Goal: Task Accomplishment & Management: Manage account settings

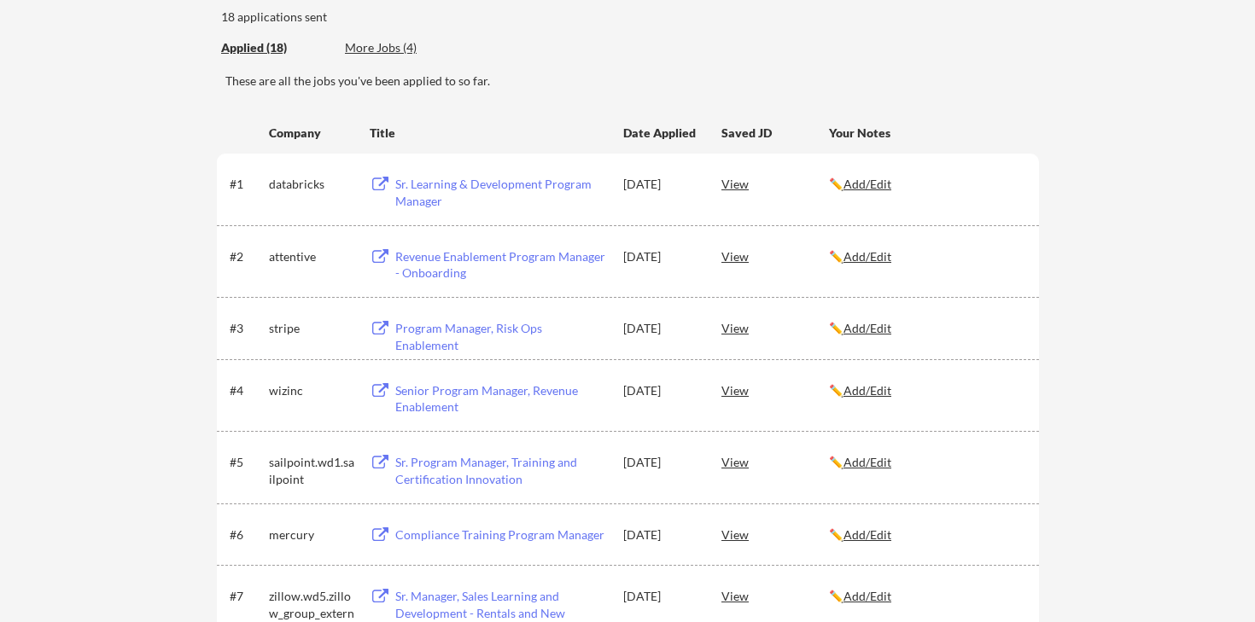
scroll to position [191, 0]
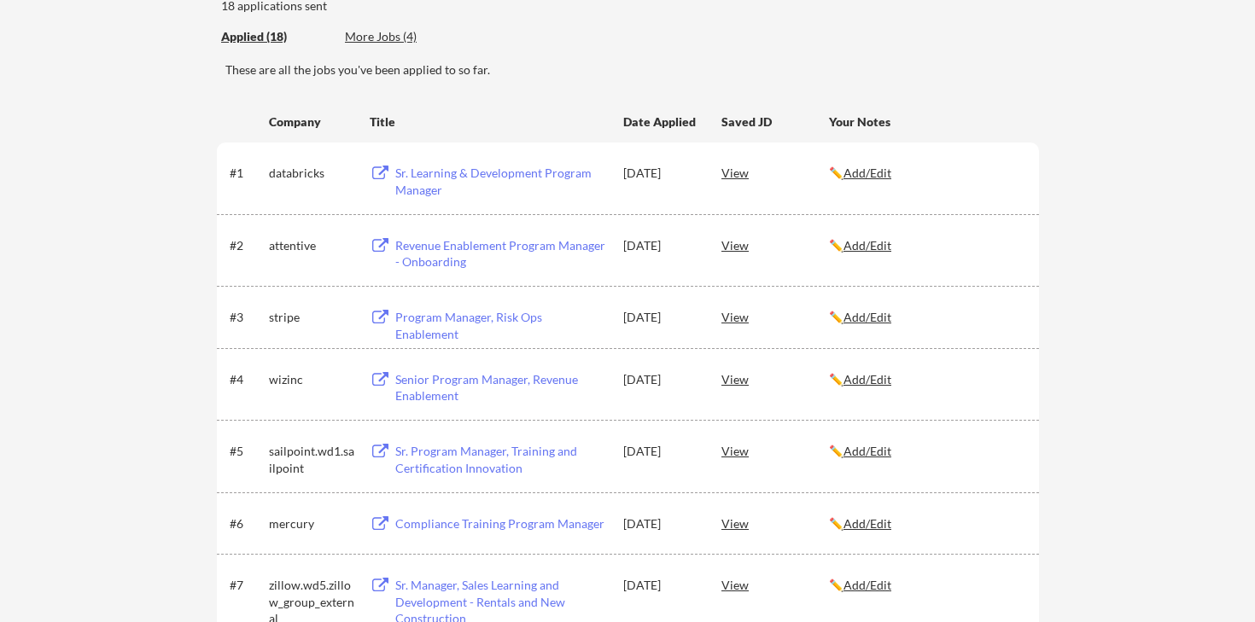
click at [874, 174] on u "Add/Edit" at bounding box center [867, 173] width 48 height 15
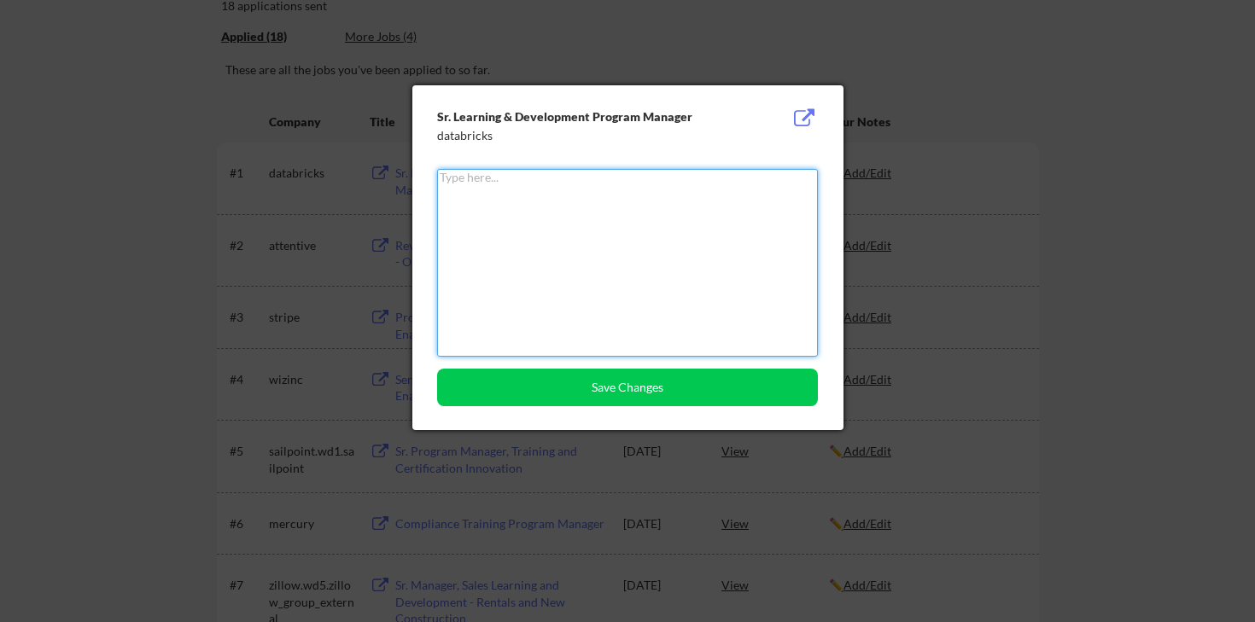
click at [658, 194] on textarea at bounding box center [627, 263] width 381 height 188
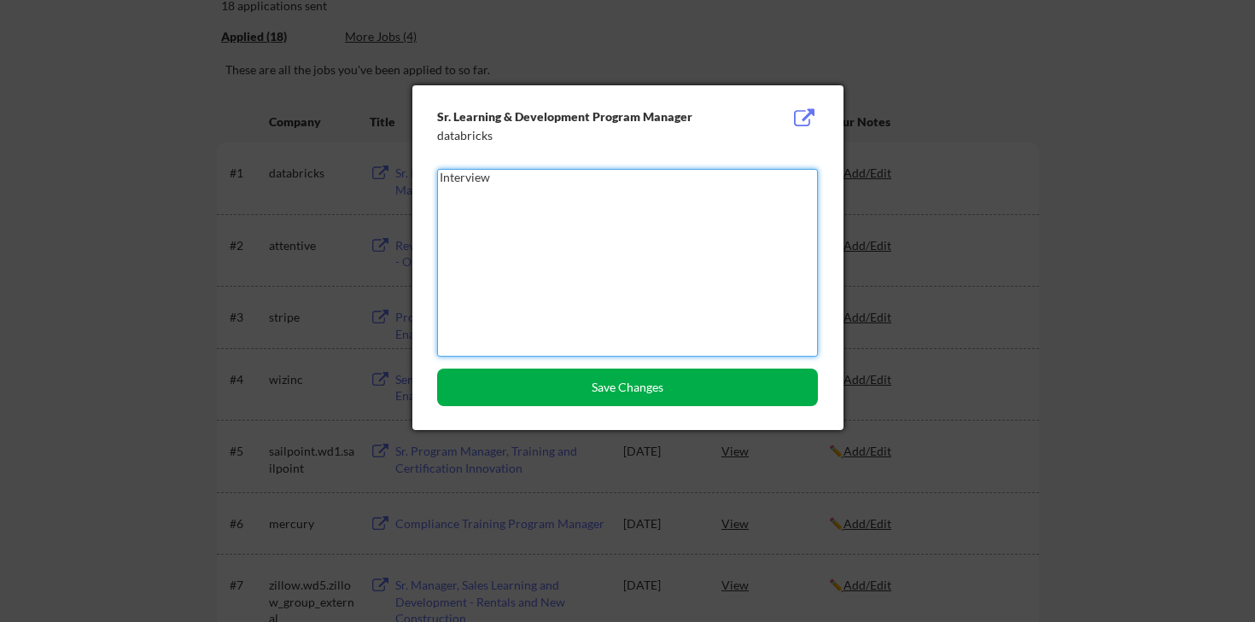
type textarea "Interview"
click at [587, 393] on button "Save Changes" at bounding box center [627, 388] width 381 height 38
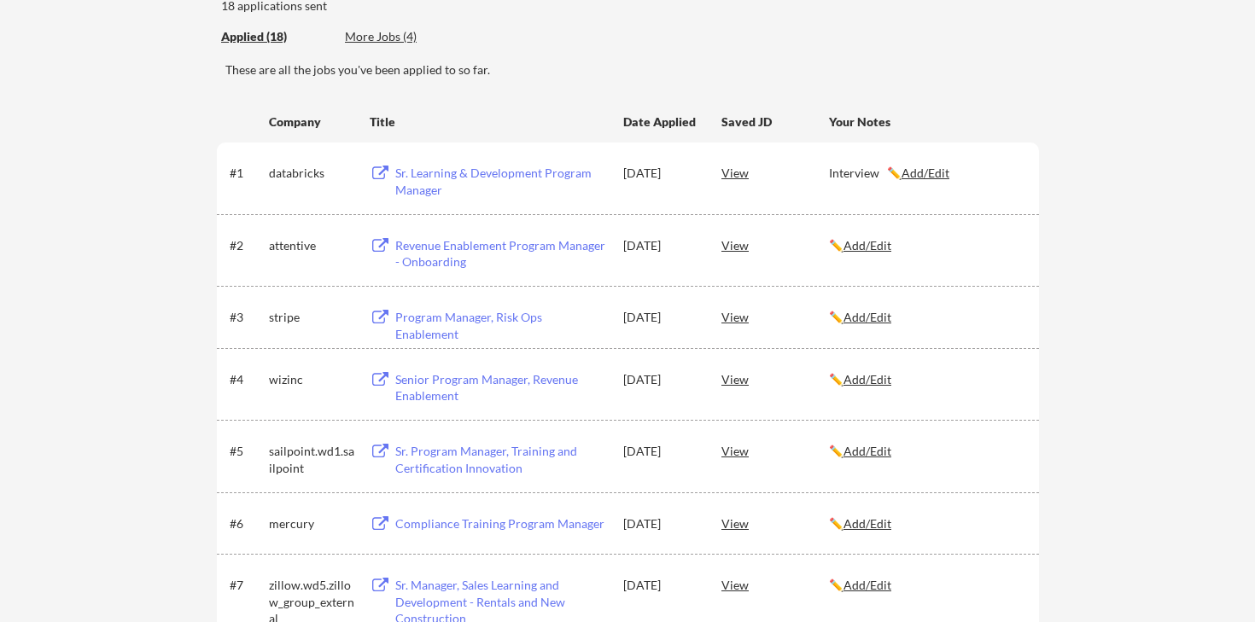
click at [518, 173] on div "Sr. Learning & Development Program Manager" at bounding box center [501, 181] width 212 height 33
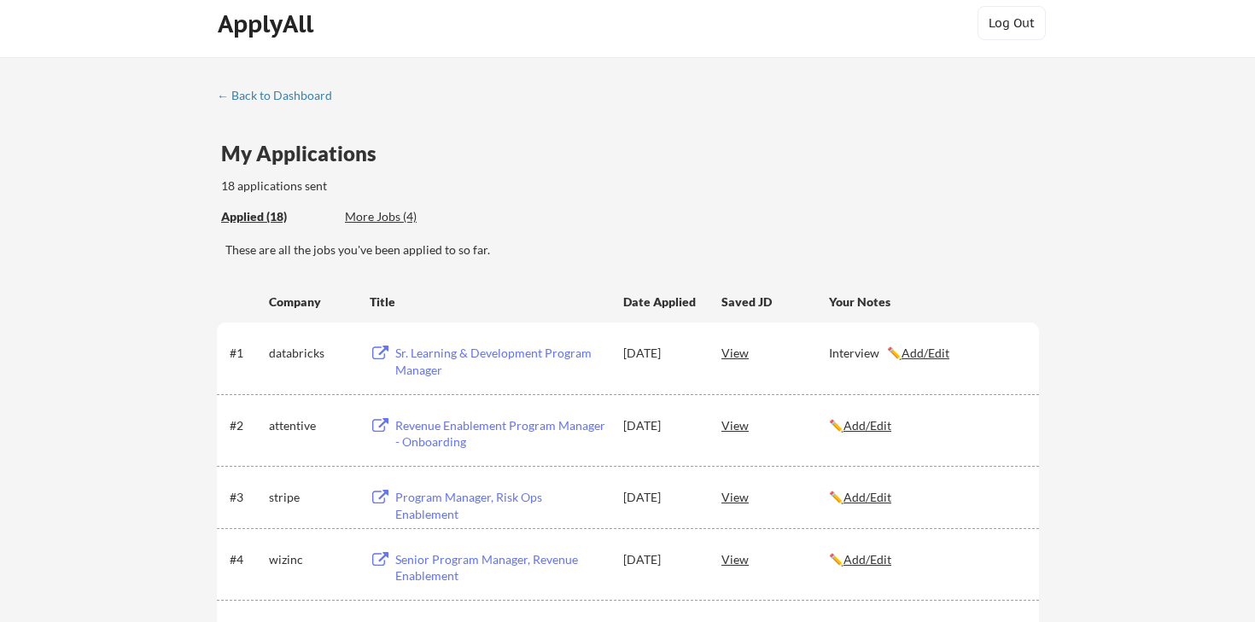
scroll to position [8, 0]
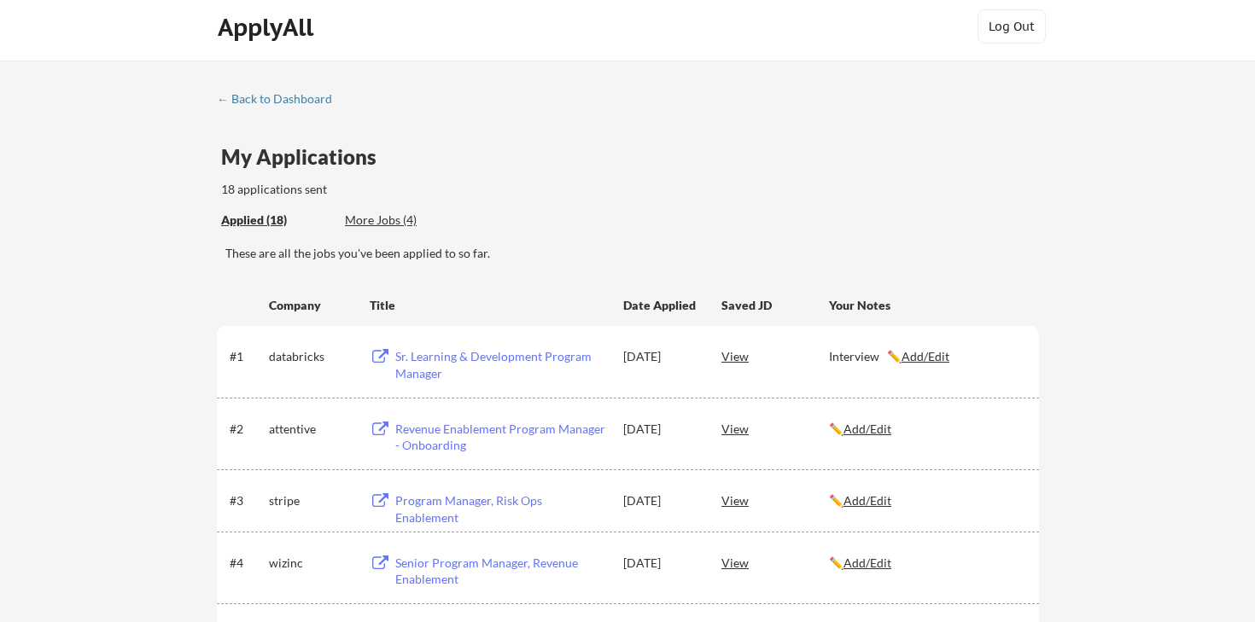
click at [380, 223] on div "More Jobs (4)" at bounding box center [407, 220] width 125 height 17
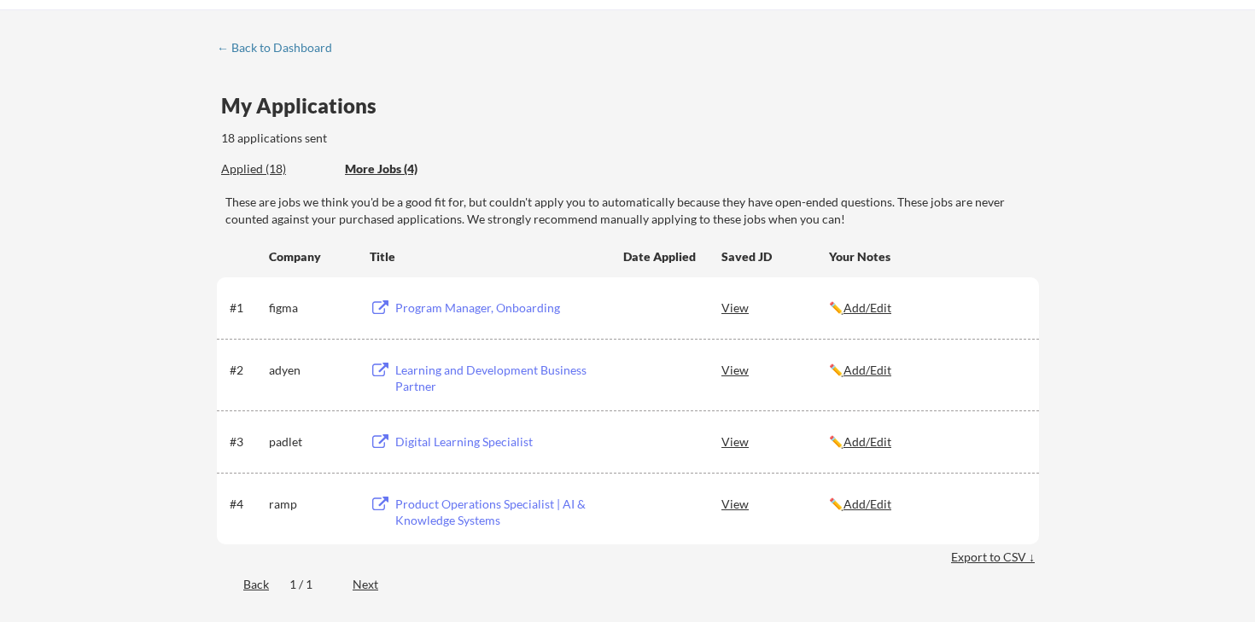
scroll to position [73, 0]
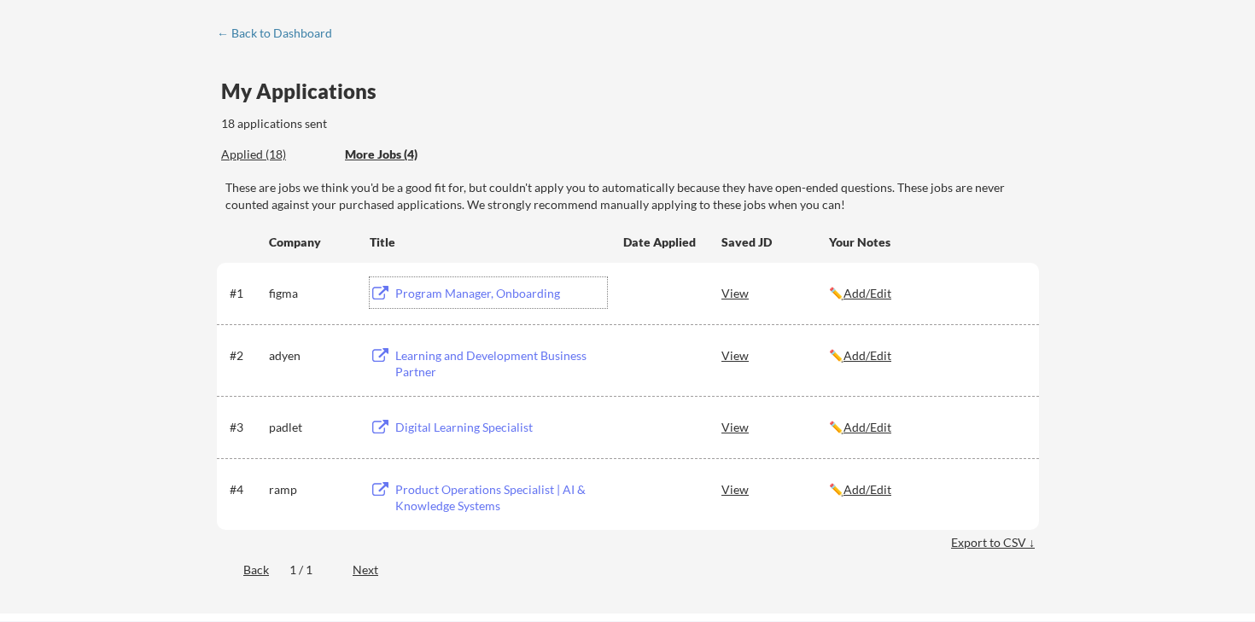
click at [478, 292] on div "Program Manager, Onboarding" at bounding box center [501, 293] width 212 height 17
